Goal: Check status: Check status

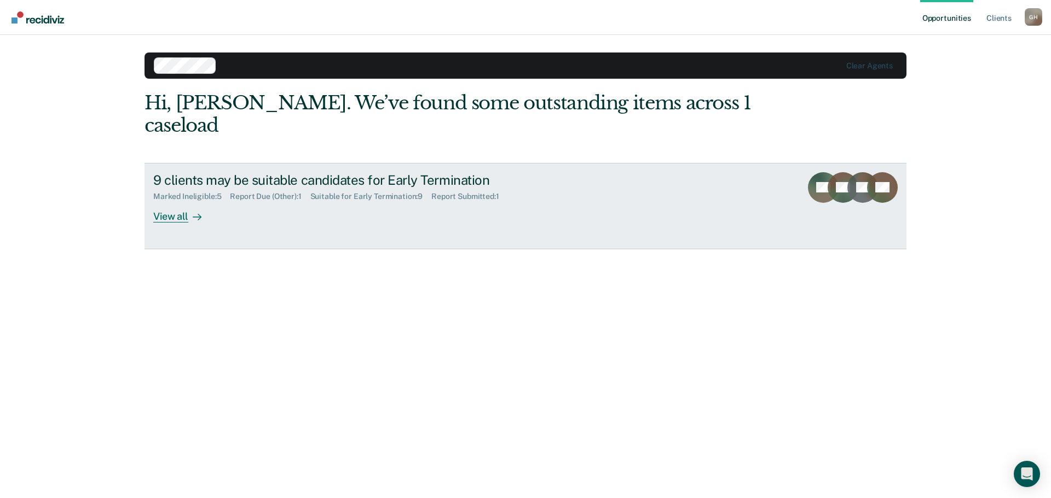
click at [189, 210] on div at bounding box center [194, 216] width 13 height 13
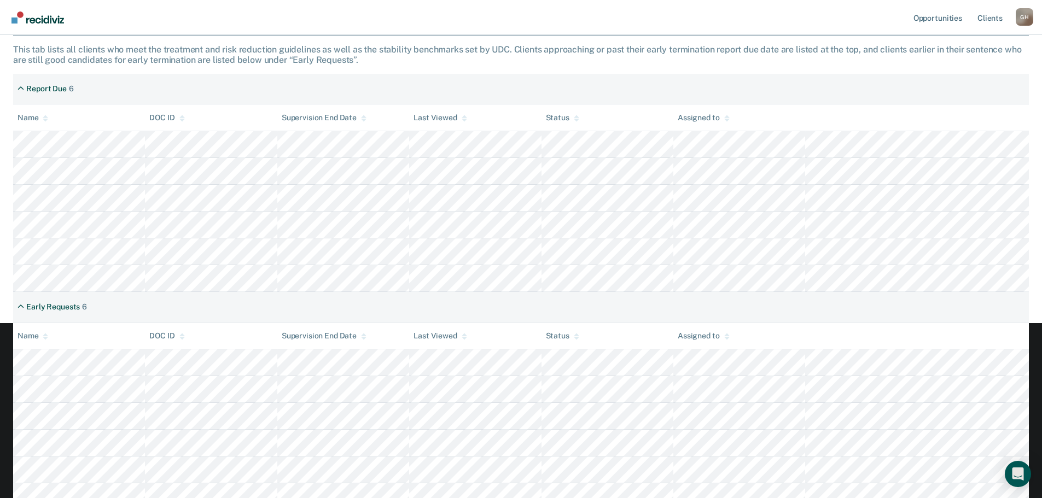
scroll to position [187, 0]
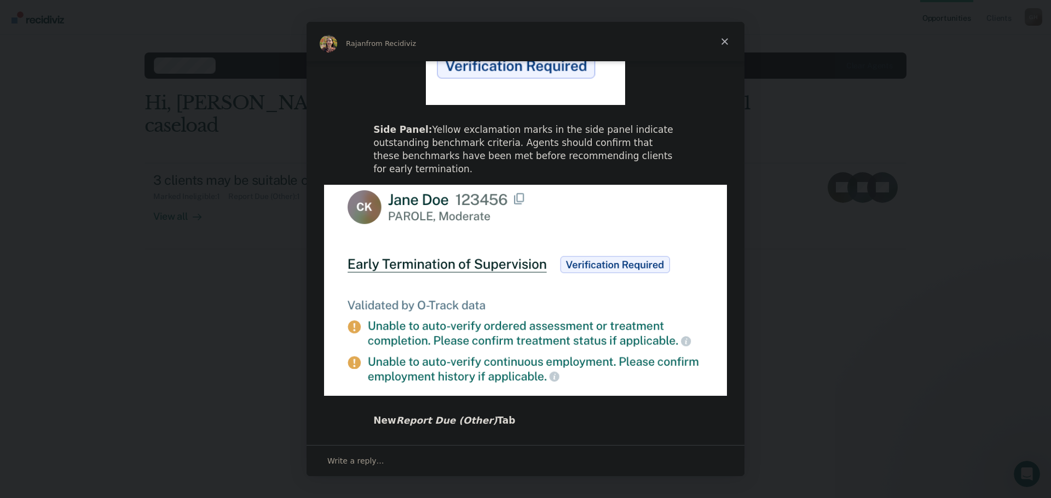
scroll to position [503, 0]
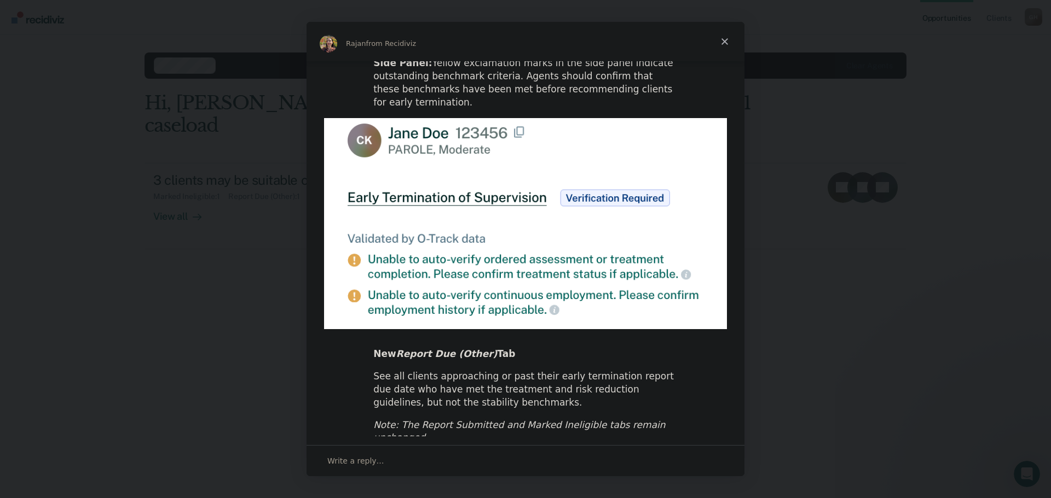
click at [727, 42] on span "Close" at bounding box center [724, 41] width 39 height 39
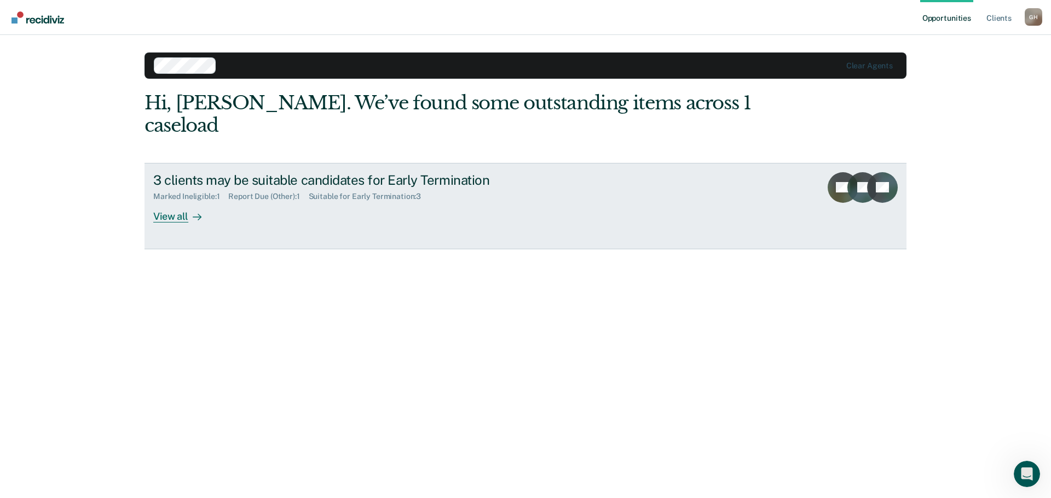
click at [173, 201] on div "View all" at bounding box center [183, 211] width 61 height 21
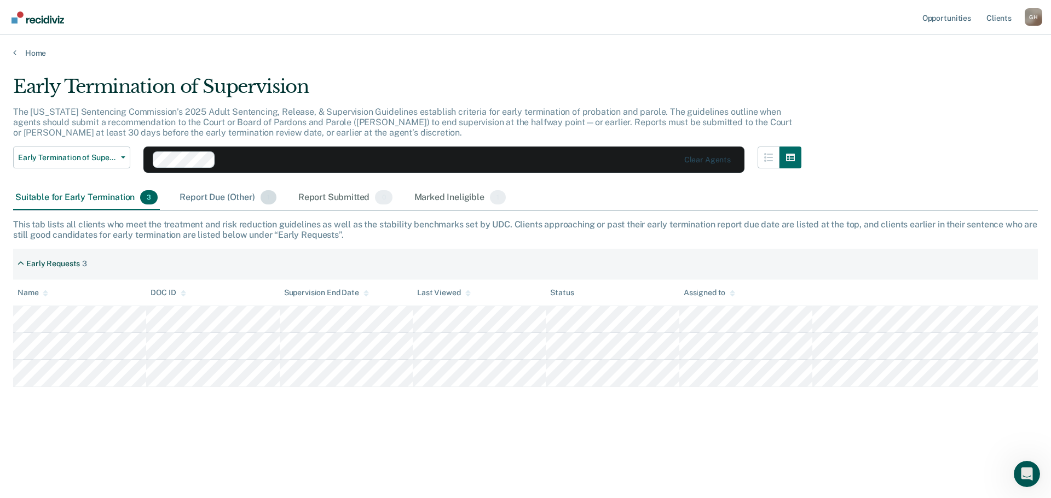
click at [208, 200] on div "Report Due (Other) 1" at bounding box center [227, 198] width 101 height 24
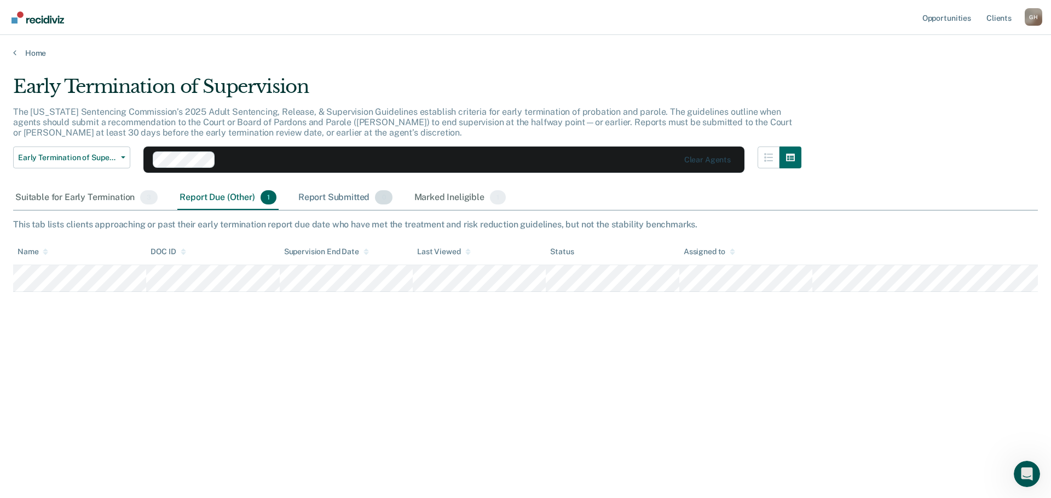
click at [333, 199] on div "Report Submitted 0" at bounding box center [345, 198] width 98 height 24
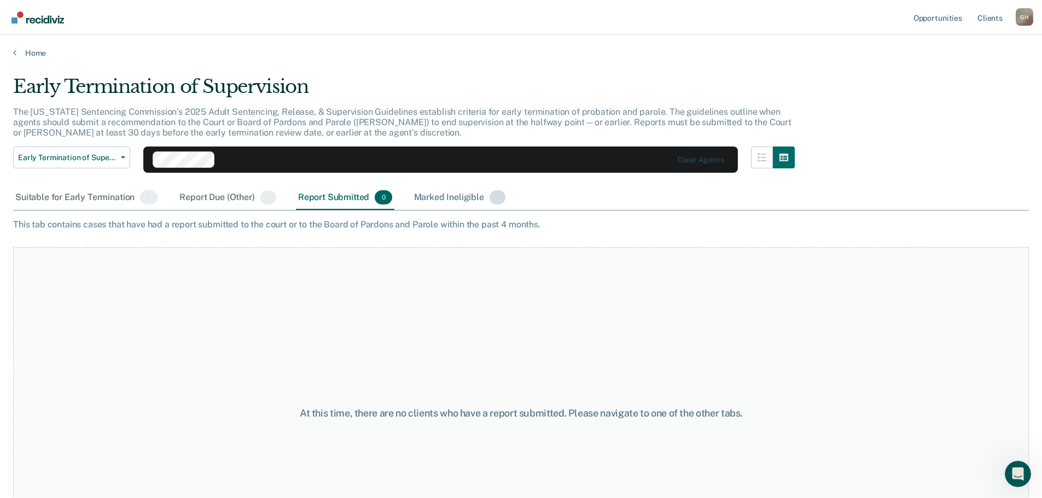
click at [451, 201] on div "Marked Ineligible 1" at bounding box center [460, 198] width 96 height 24
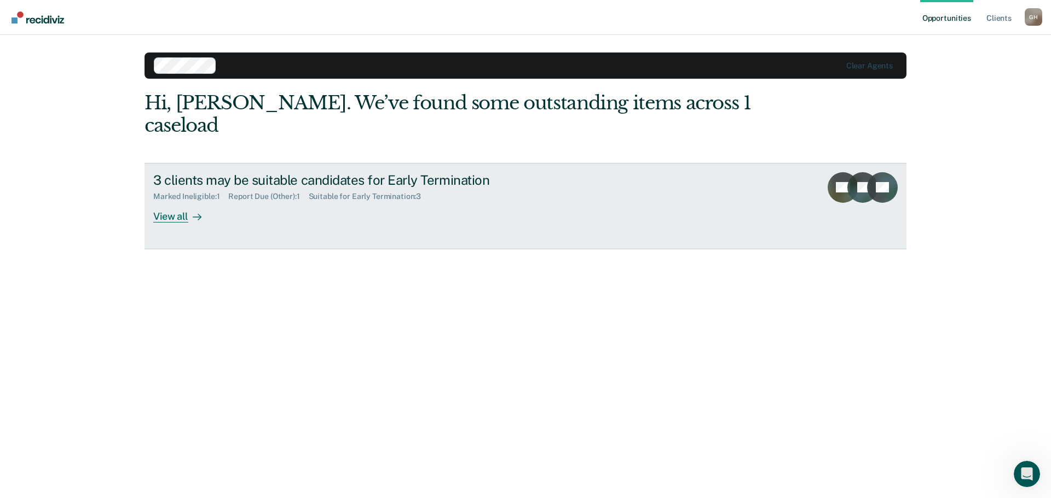
click at [175, 201] on div "View all" at bounding box center [183, 211] width 61 height 21
